Goal: Find specific page/section: Find specific page/section

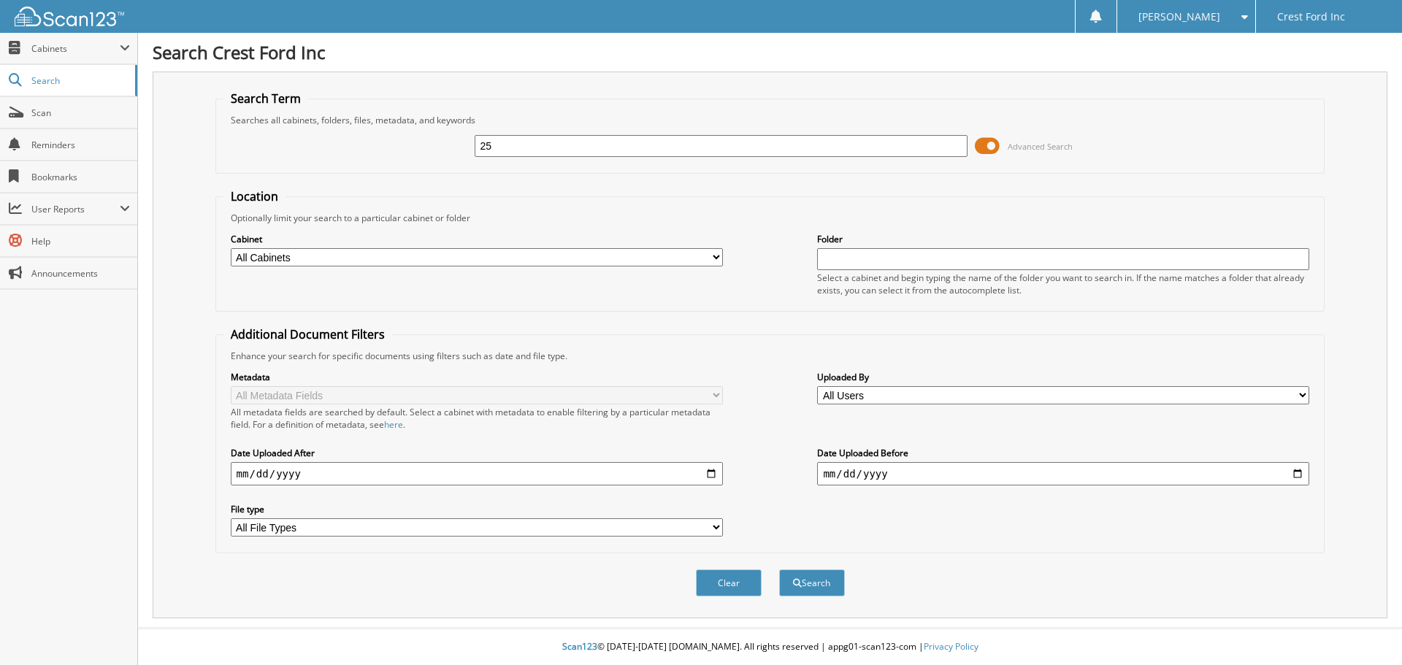
type input "2"
type input "754835"
click at [779, 570] on button "Search" at bounding box center [812, 583] width 66 height 27
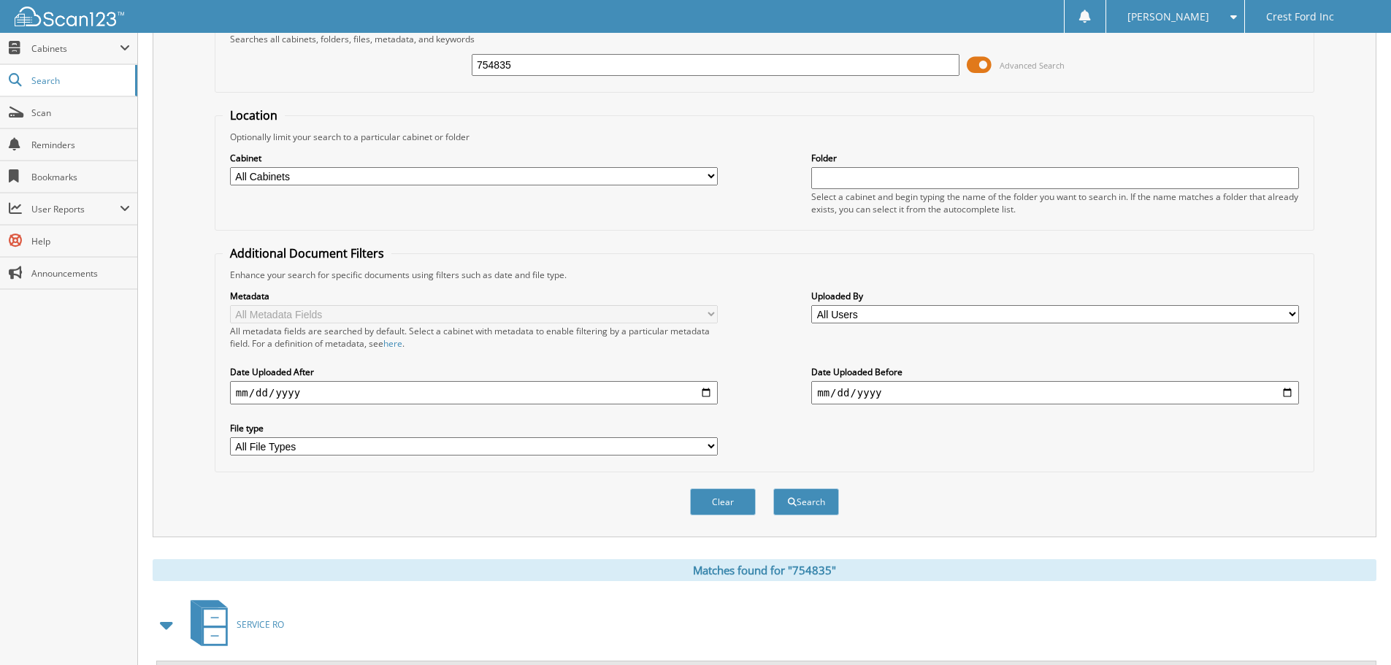
scroll to position [358, 0]
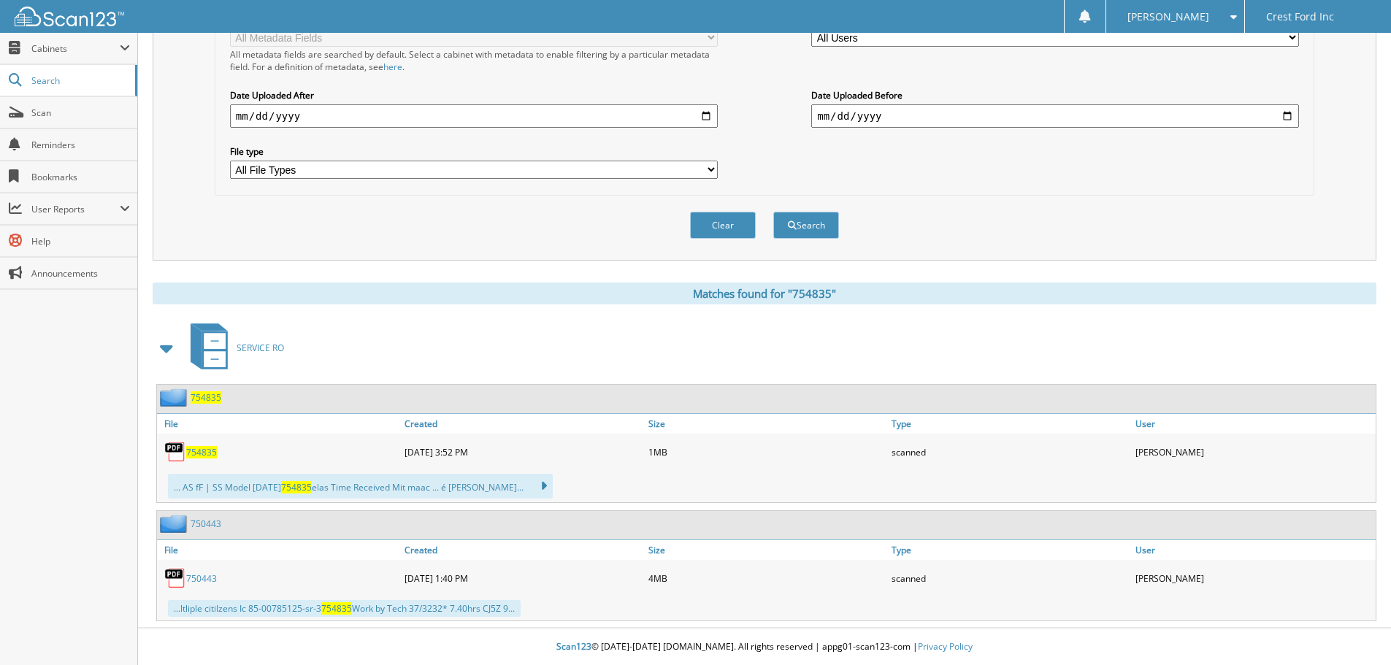
click at [200, 455] on span "754835" at bounding box center [201, 452] width 31 height 12
